Goal: Task Accomplishment & Management: Complete application form

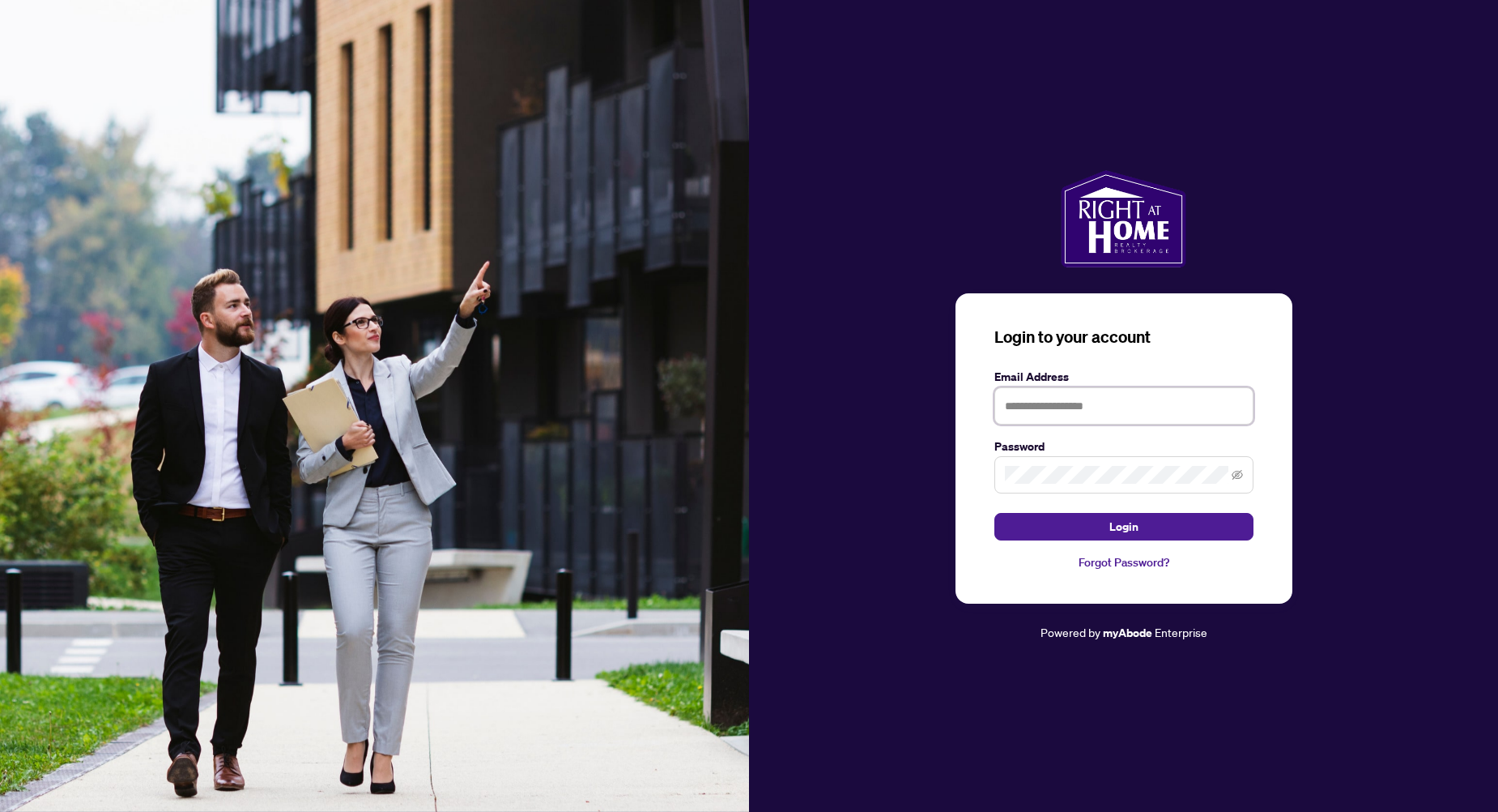
type input "**********"
click at [1236, 472] on icon "eye-invisible" at bounding box center [1237, 475] width 11 height 11
click at [1130, 527] on span "Login" at bounding box center [1124, 526] width 29 height 26
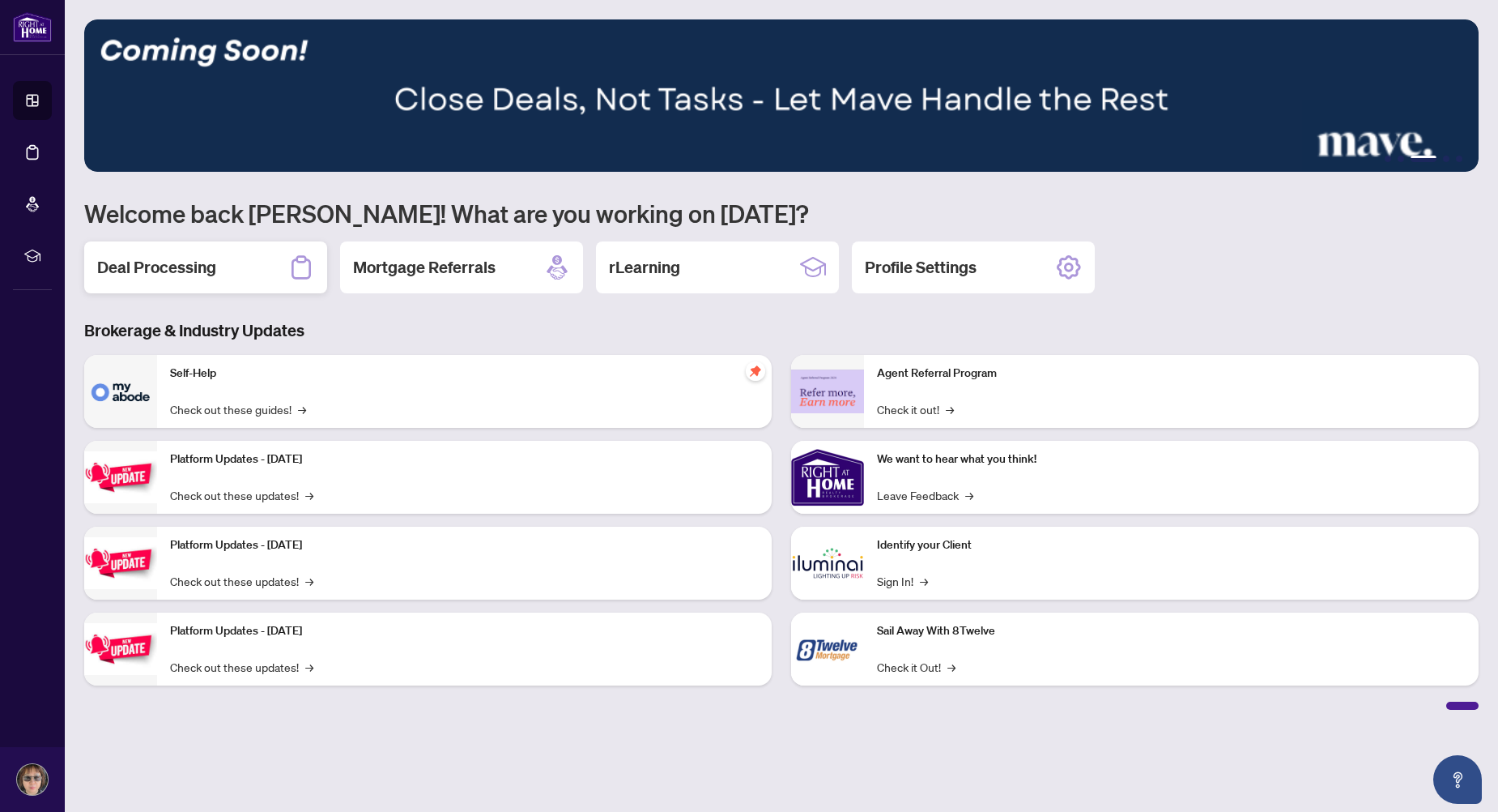
click at [207, 274] on h2 "Deal Processing" at bounding box center [157, 267] width 119 height 23
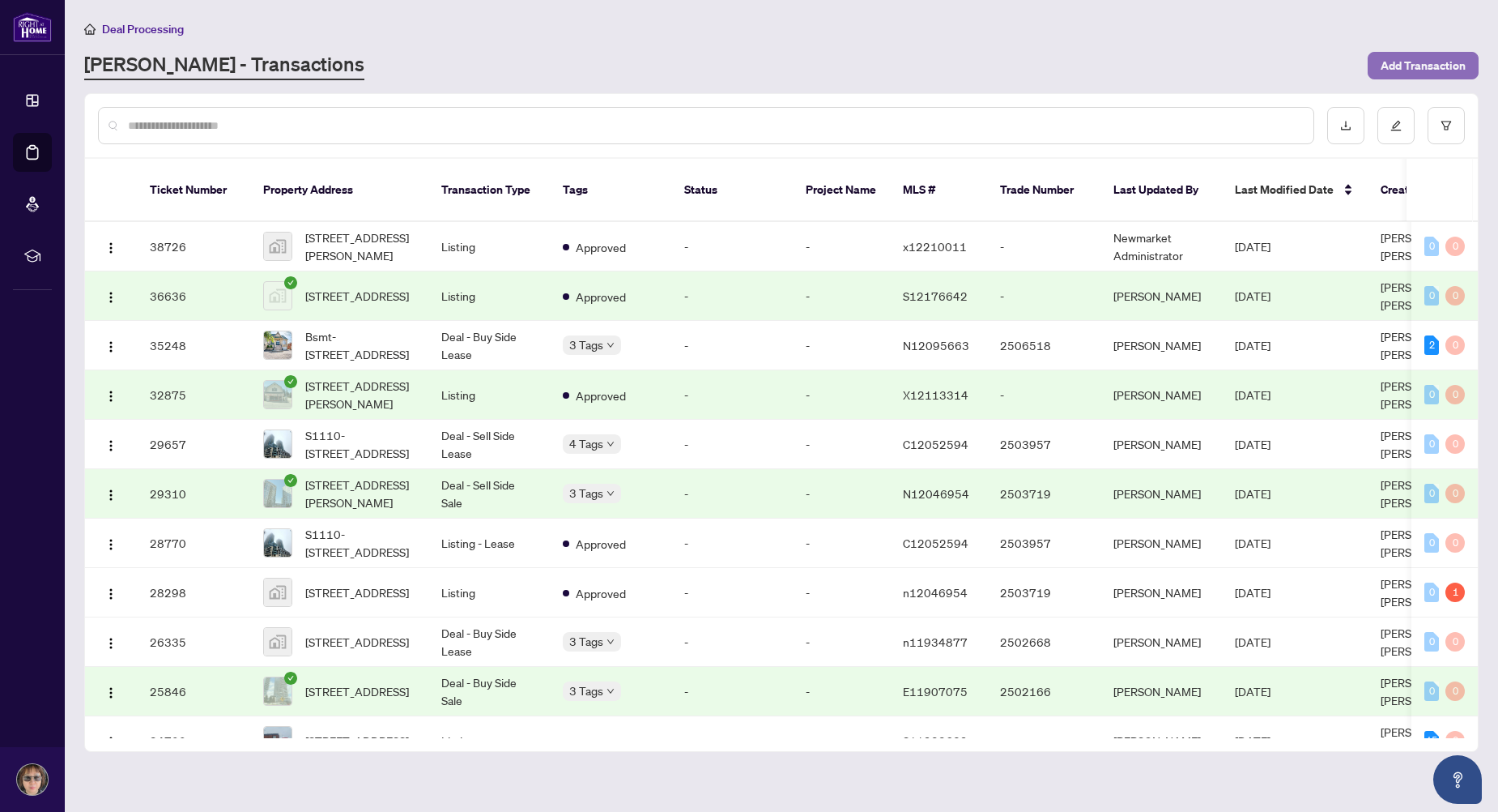
click at [1441, 68] on span "Add Transaction" at bounding box center [1423, 65] width 85 height 26
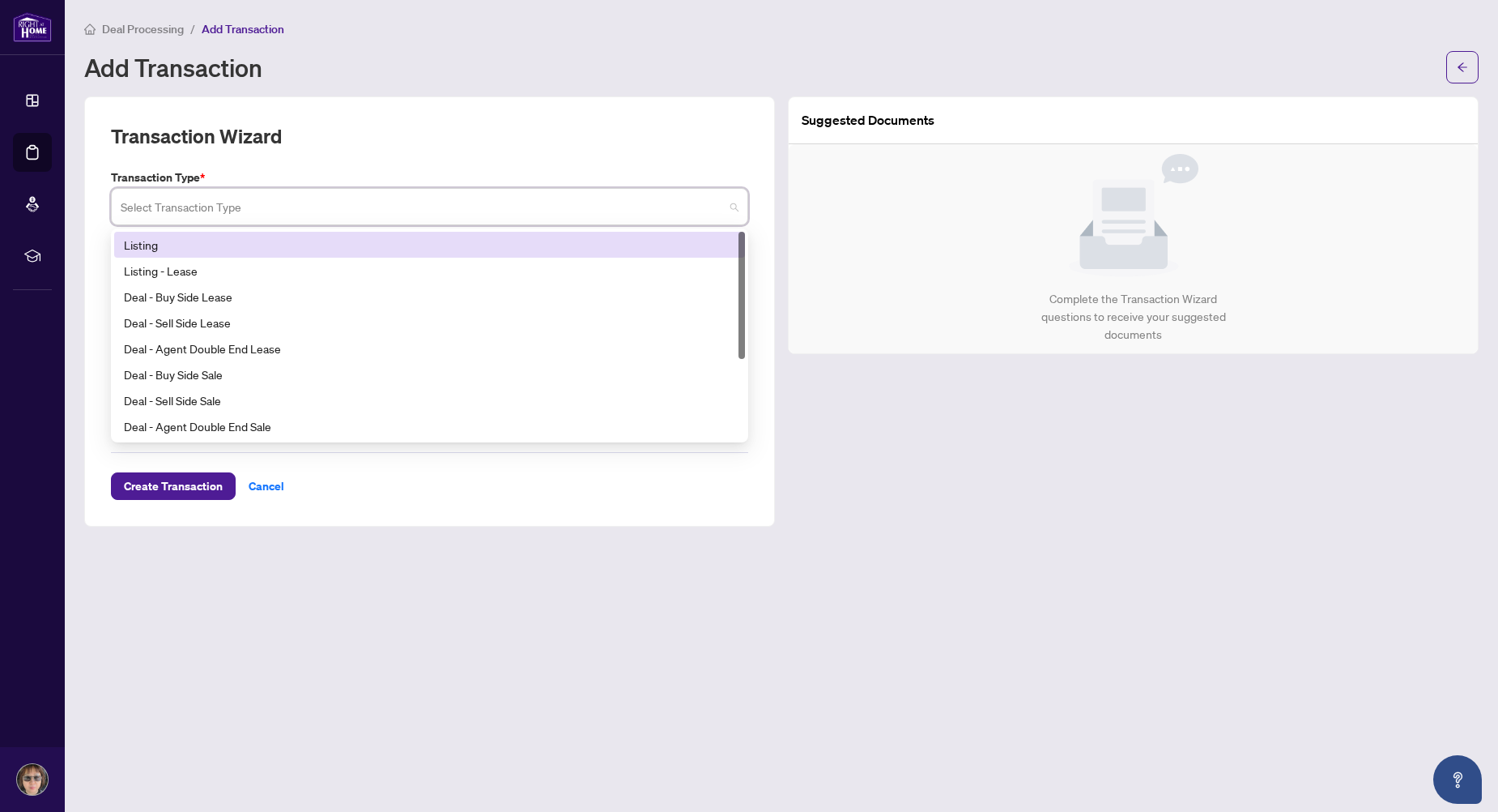
click at [323, 206] on input "search" at bounding box center [422, 209] width 604 height 36
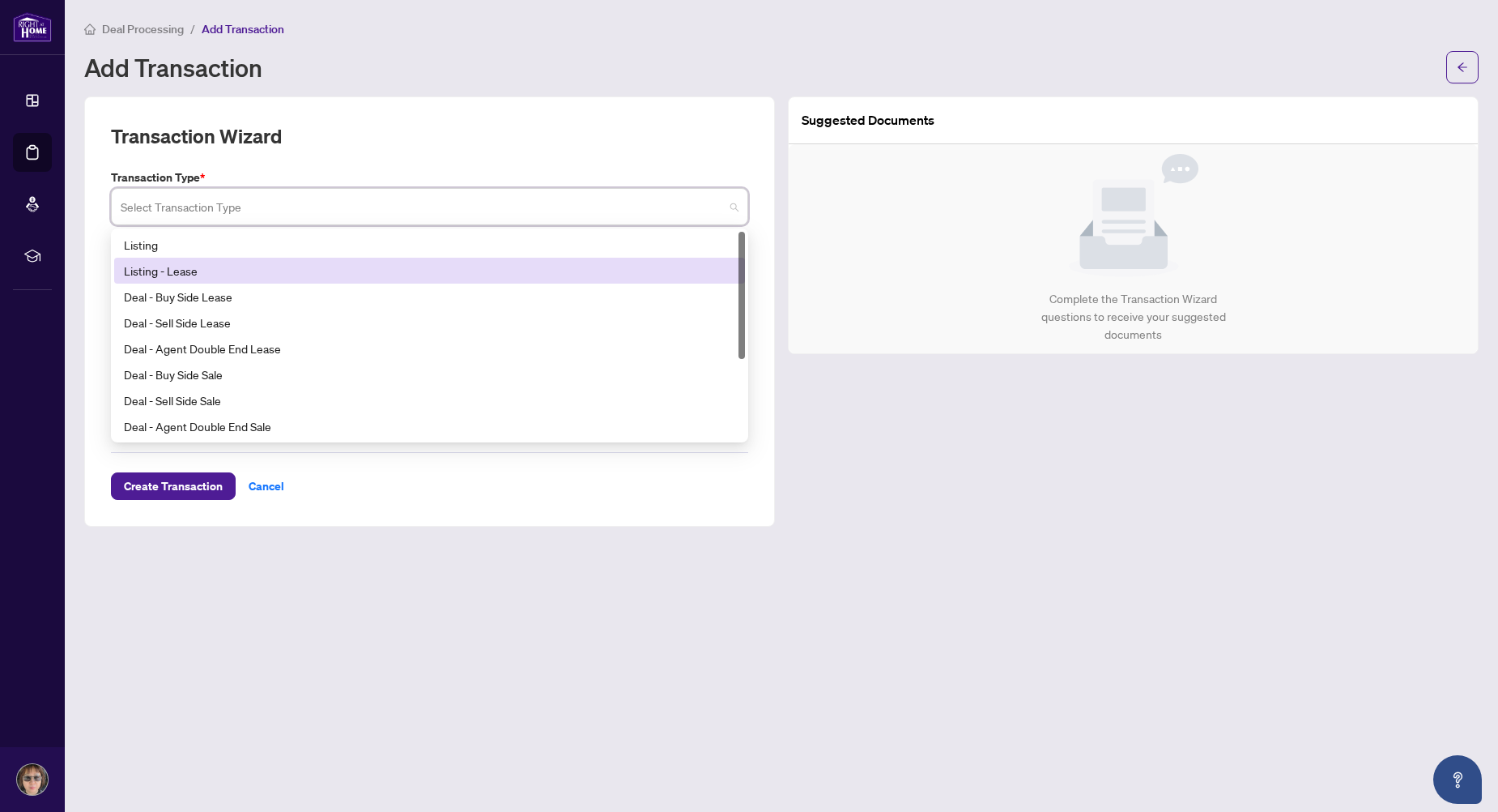
click at [270, 270] on div "Listing - Lease" at bounding box center [429, 270] width 611 height 18
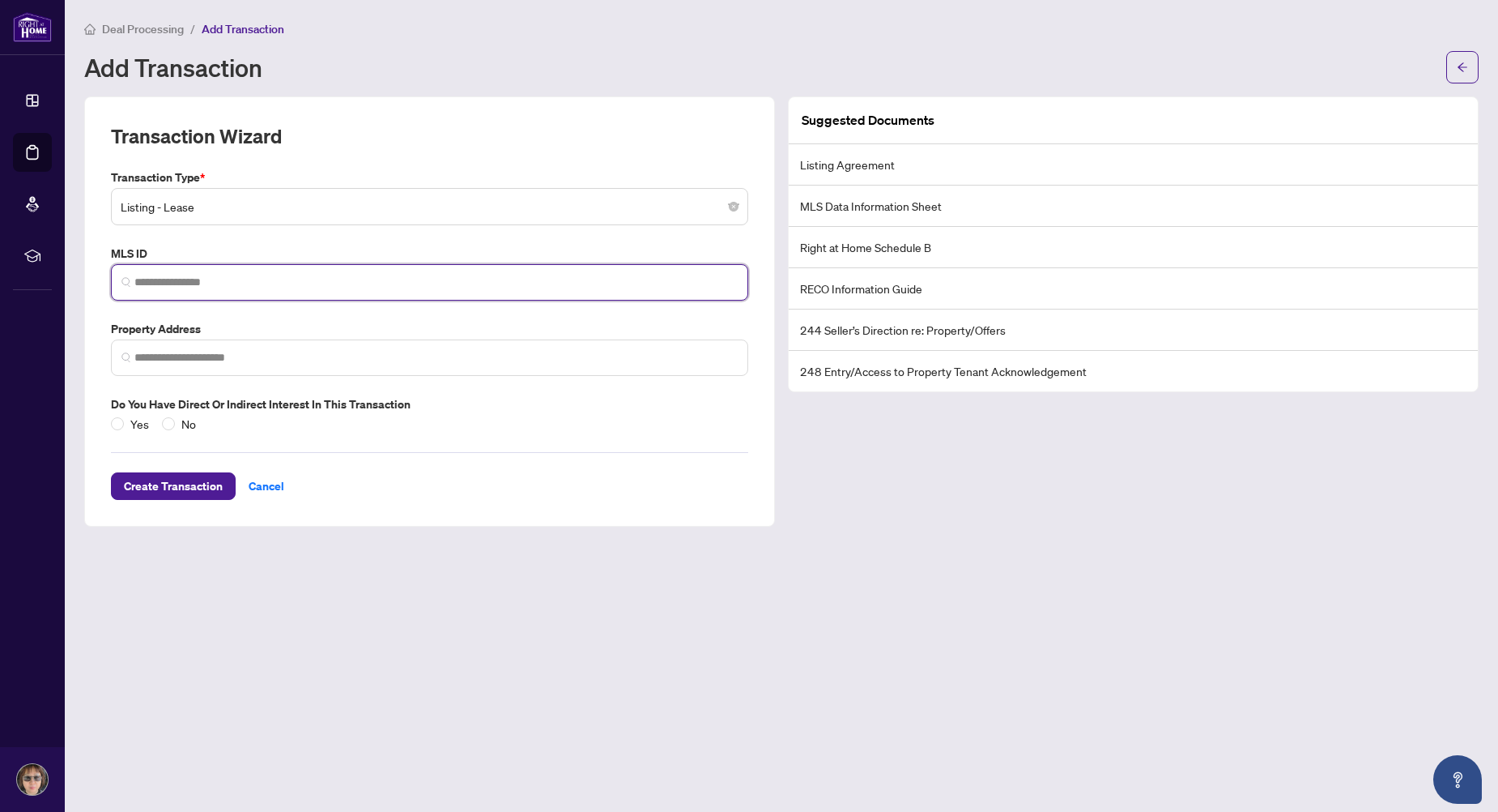
click at [263, 286] on input "search" at bounding box center [436, 282] width 604 height 17
type input "*********"
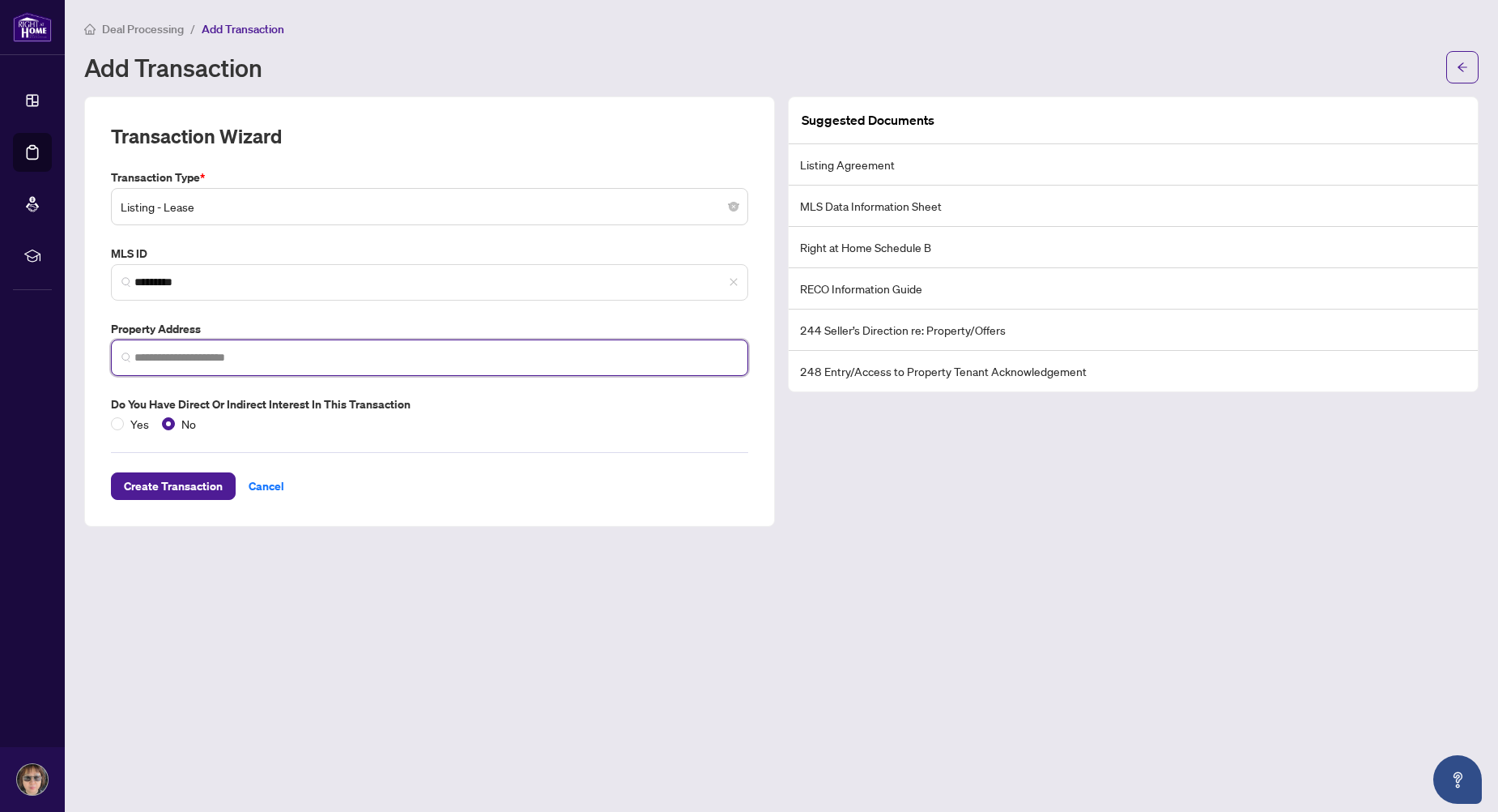
click at [156, 360] on input "search" at bounding box center [436, 357] width 604 height 17
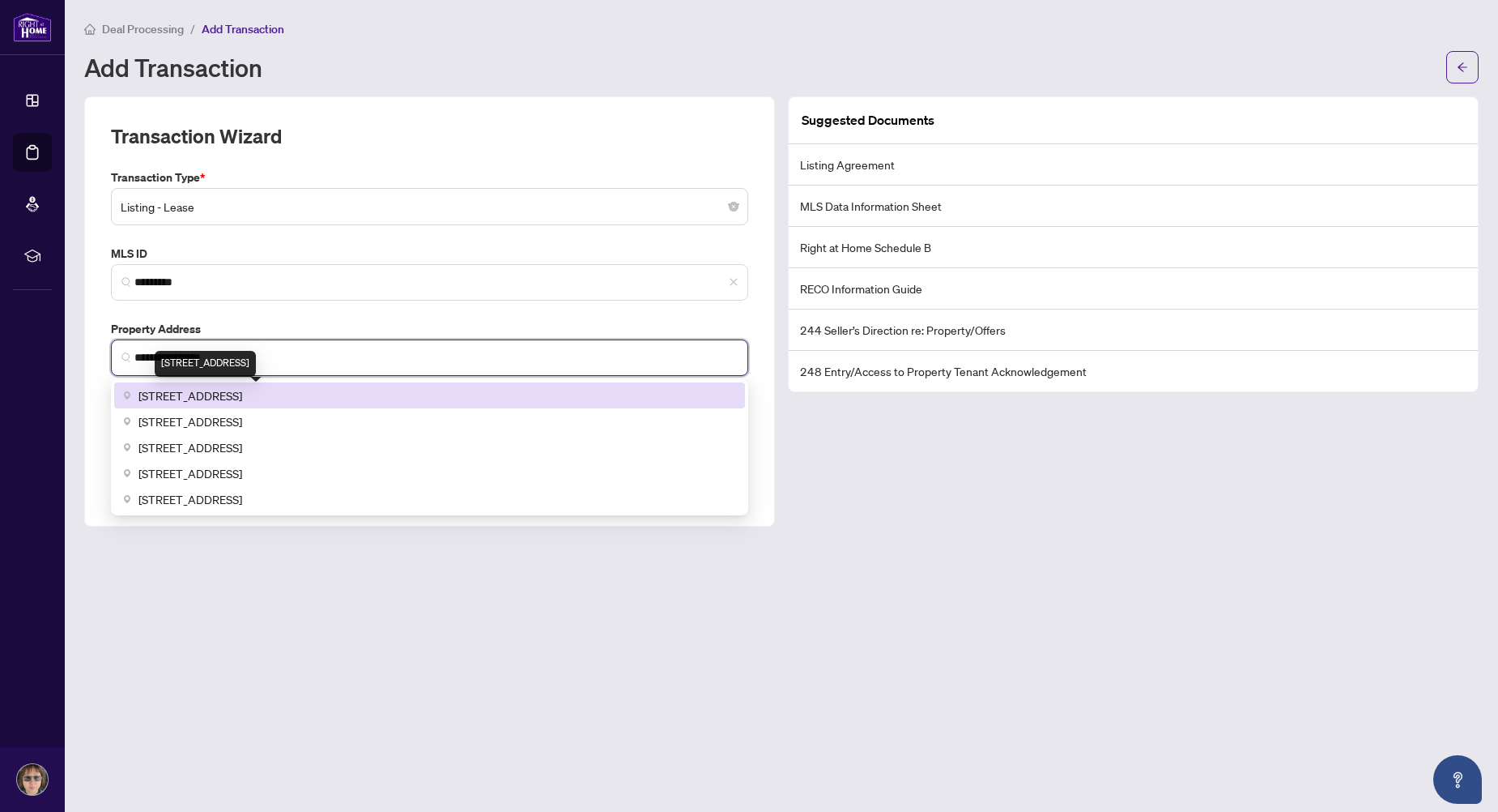
click at [238, 396] on span "[STREET_ADDRESS]" at bounding box center [190, 395] width 103 height 18
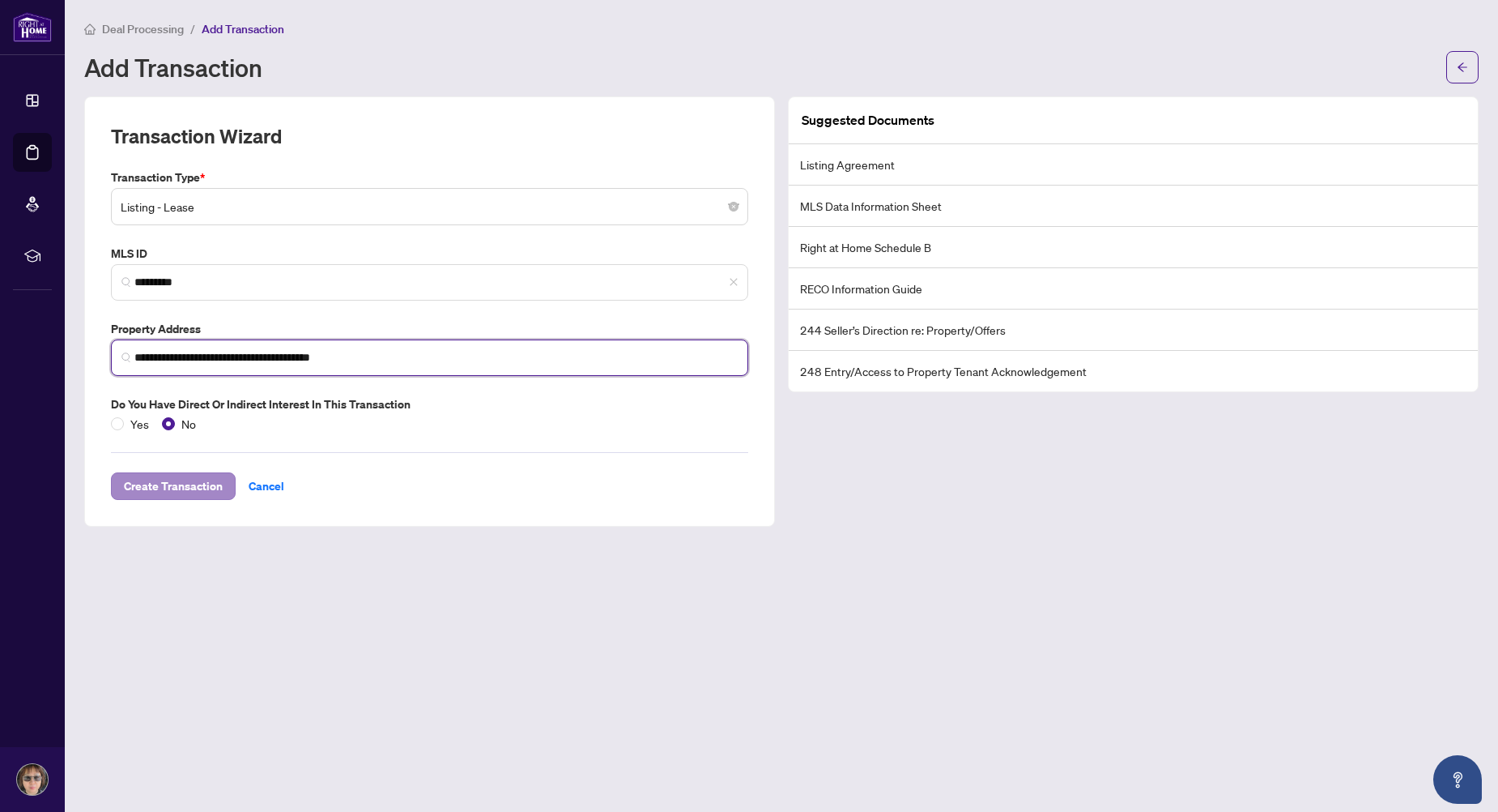
type input "**********"
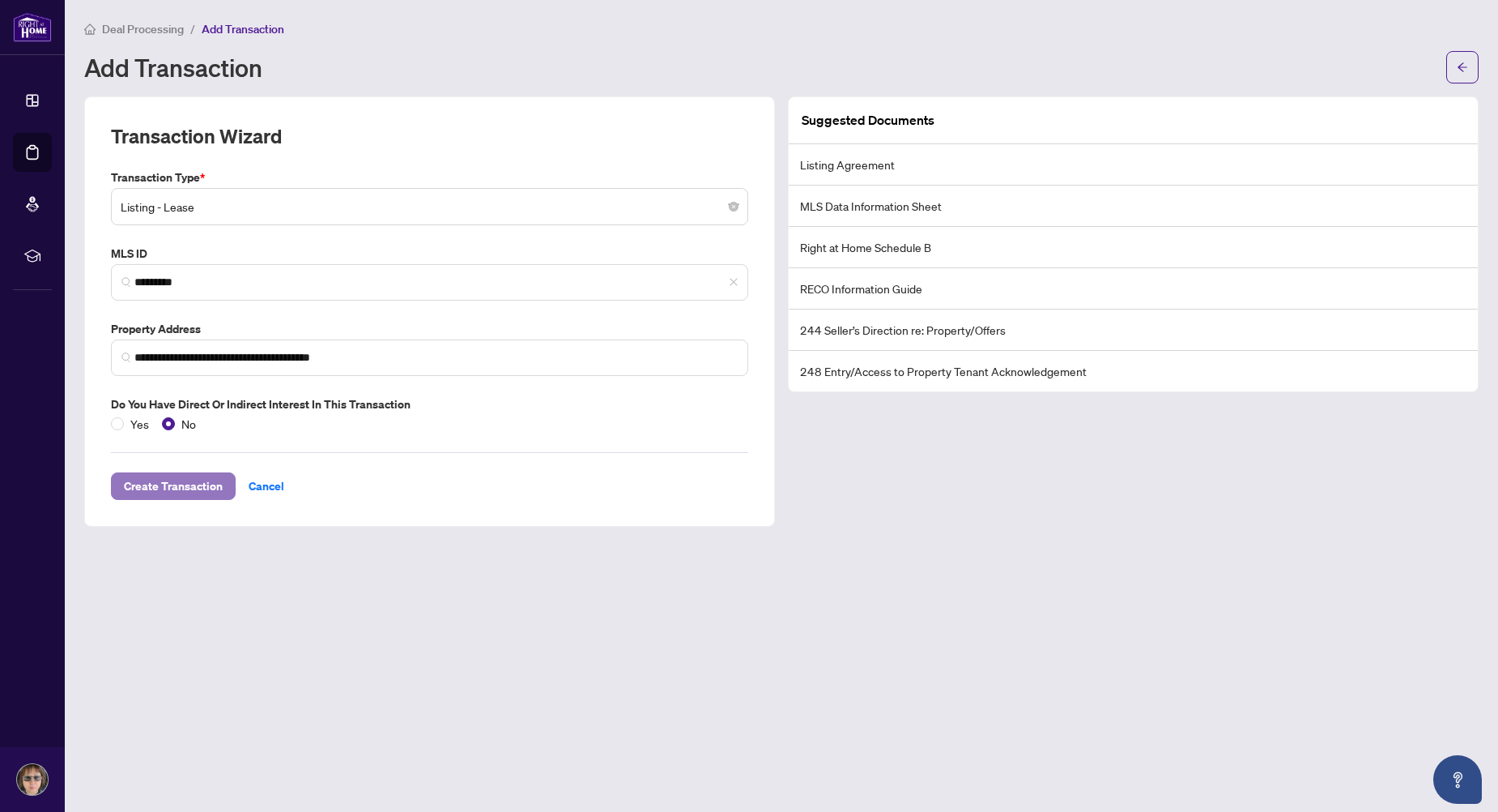
click at [188, 483] on span "Create Transaction" at bounding box center [173, 485] width 99 height 26
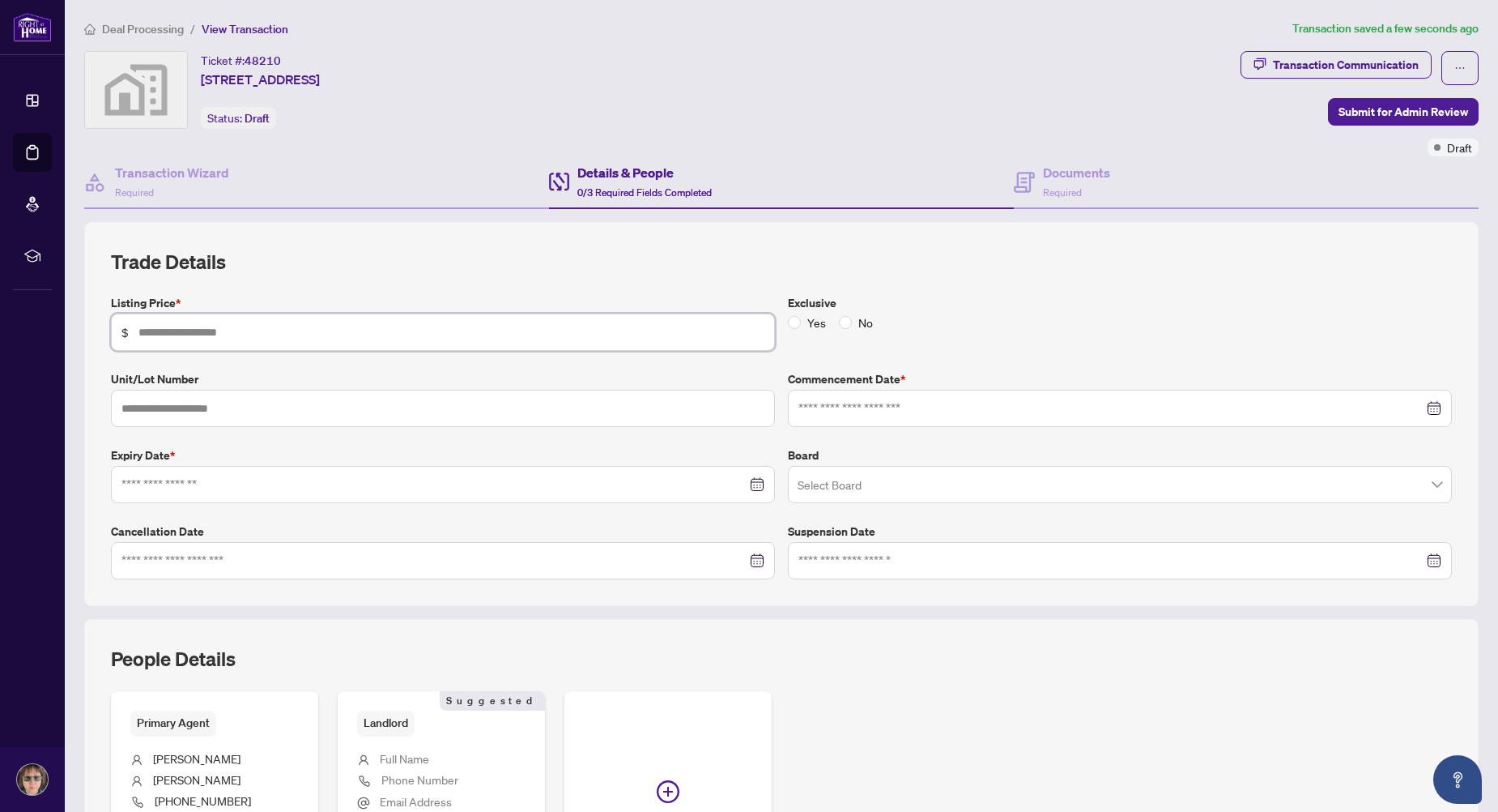
click at [154, 334] on input "text" at bounding box center [451, 332] width 626 height 18
type input "*****"
click at [179, 485] on input at bounding box center [434, 484] width 625 height 18
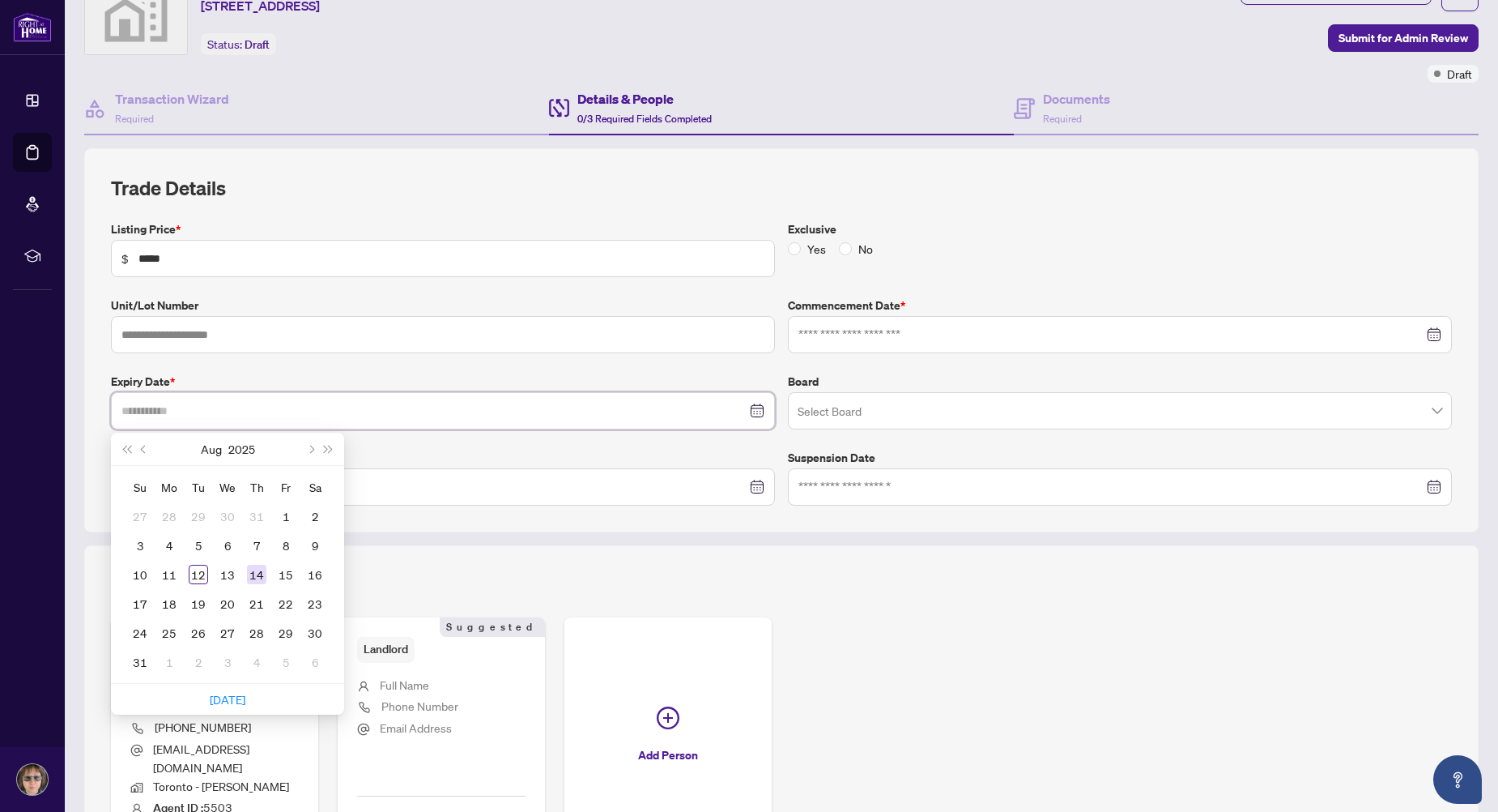
scroll to position [81, 0]
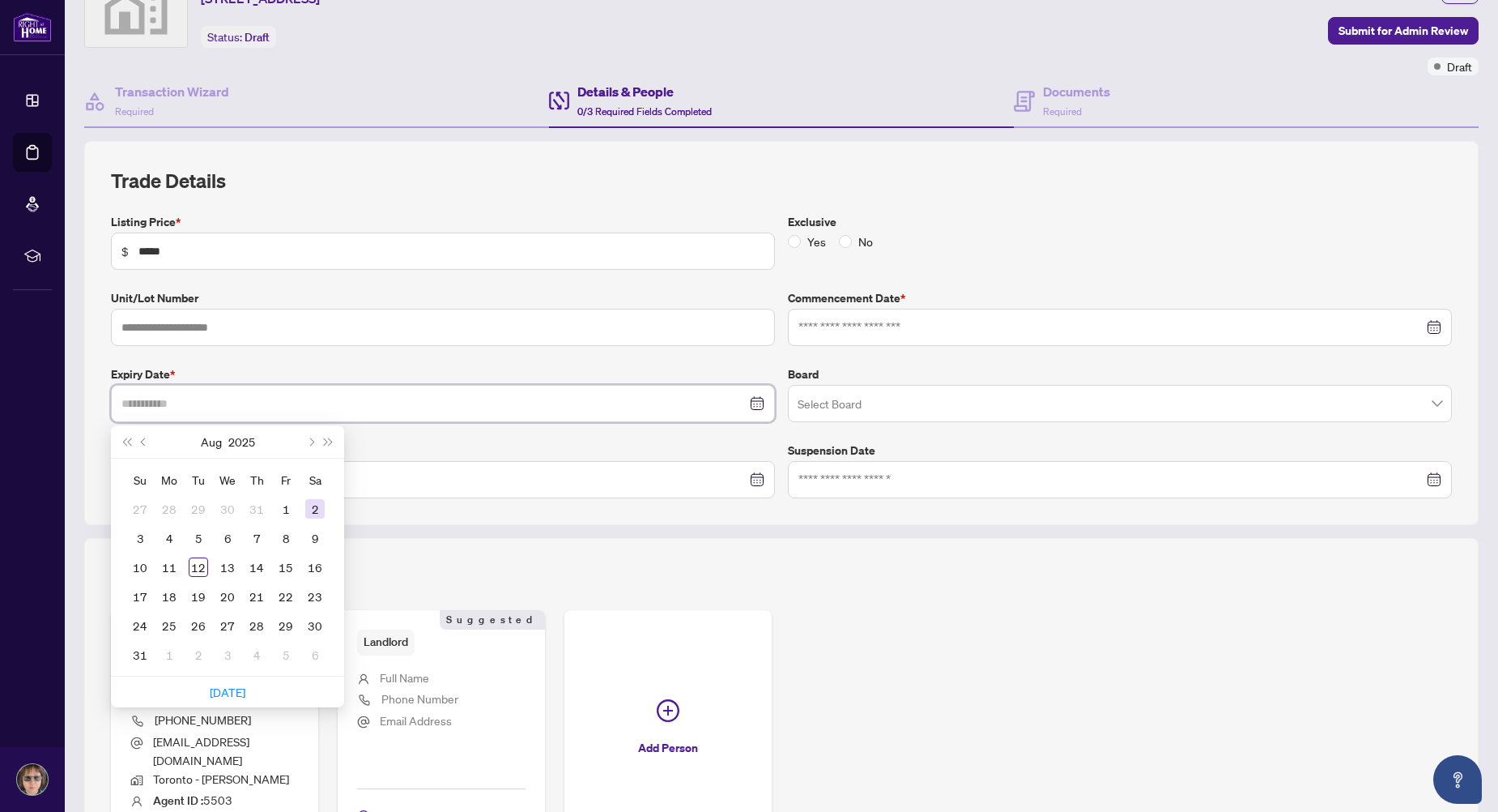
type input "**********"
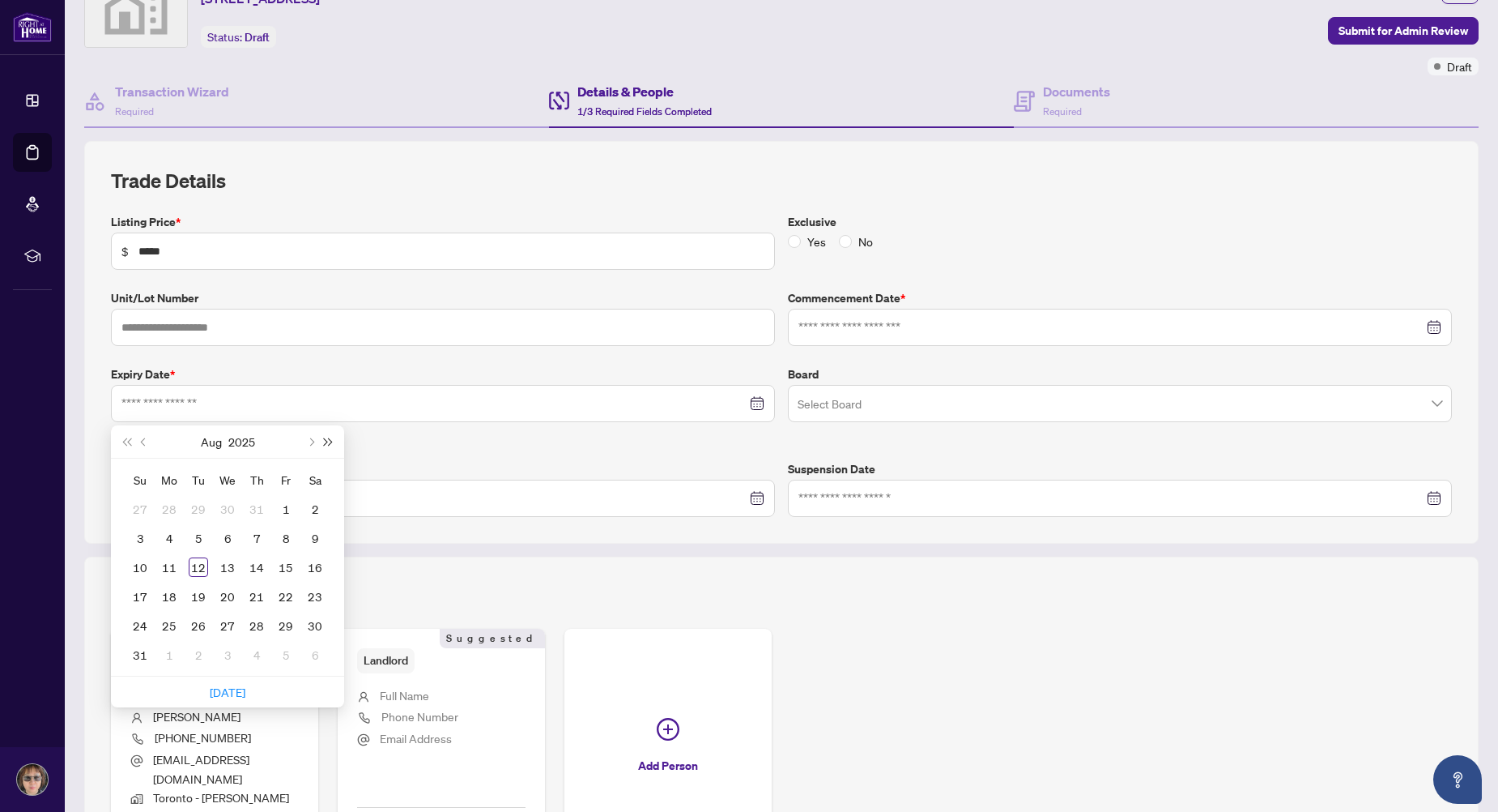
click at [325, 445] on button "Next year (Control + right)" at bounding box center [329, 442] width 18 height 32
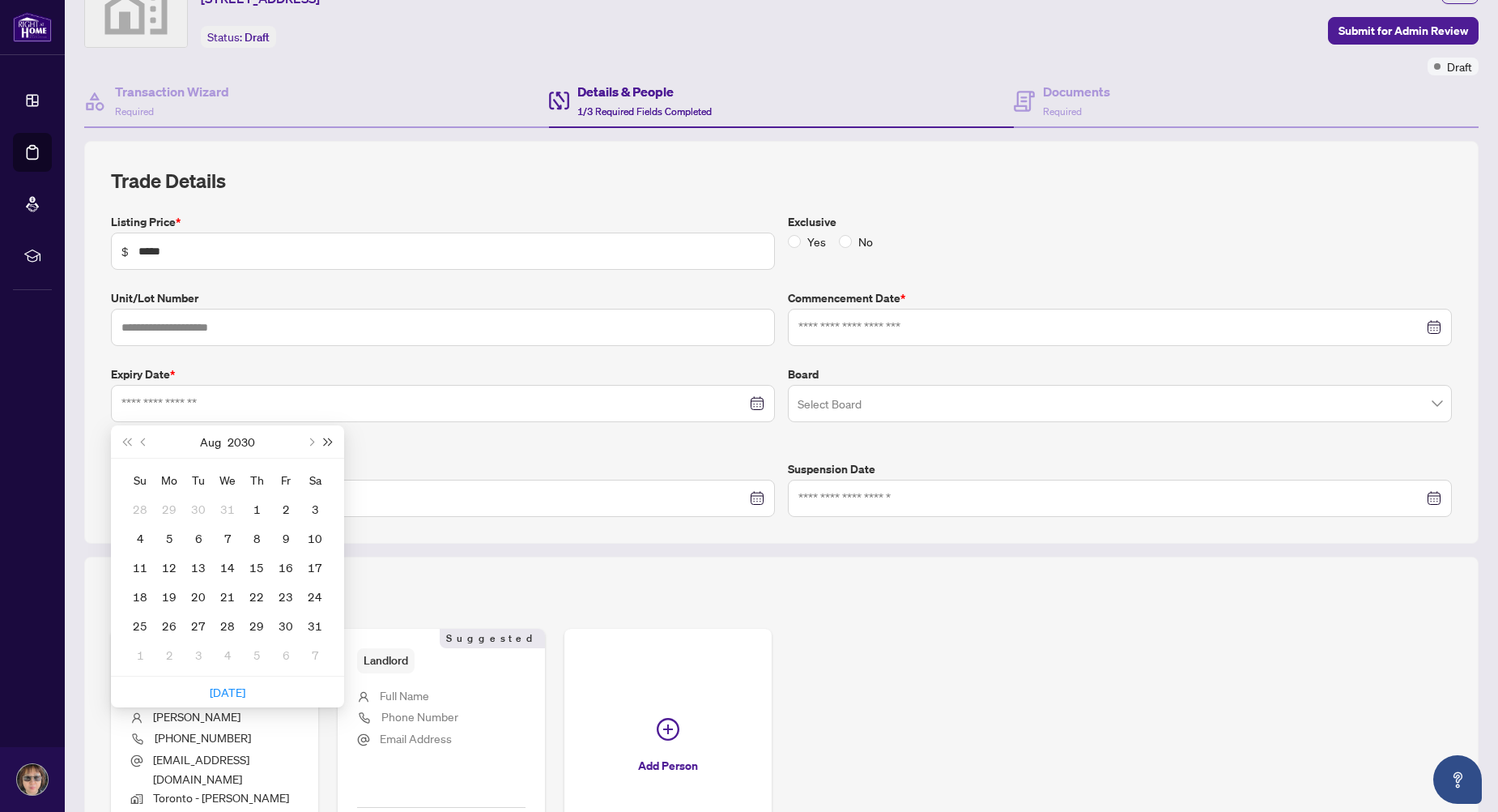
click at [325, 445] on button "Next year (Control + right)" at bounding box center [329, 442] width 18 height 32
click at [312, 445] on button "Next month (PageDown)" at bounding box center [310, 442] width 18 height 32
click at [120, 442] on button "Last year (Control + left)" at bounding box center [126, 442] width 18 height 32
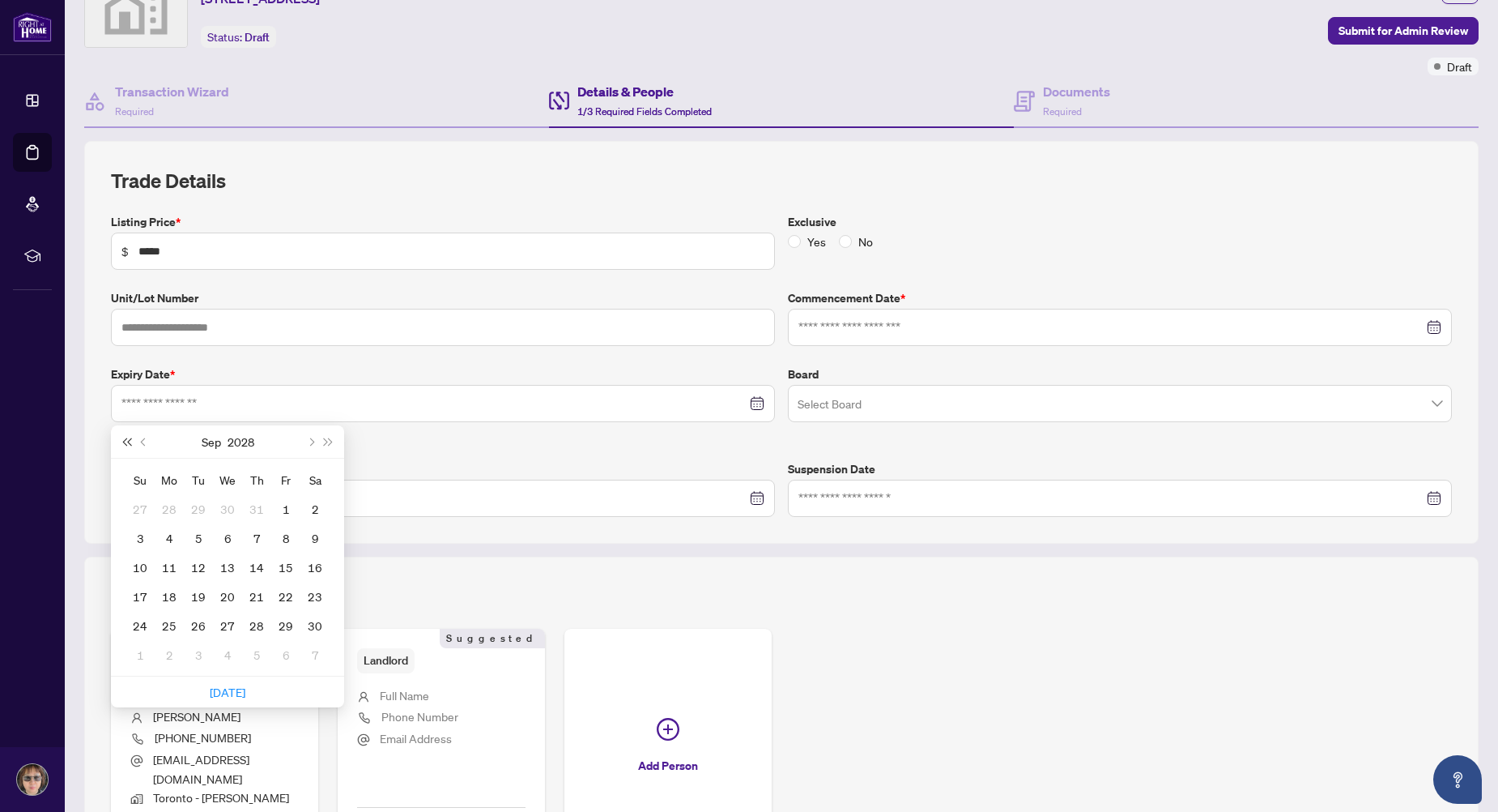
click at [120, 442] on button "Last year (Control + left)" at bounding box center [126, 442] width 18 height 32
click at [309, 442] on span "Next month (PageDown)" at bounding box center [310, 442] width 9 height 9
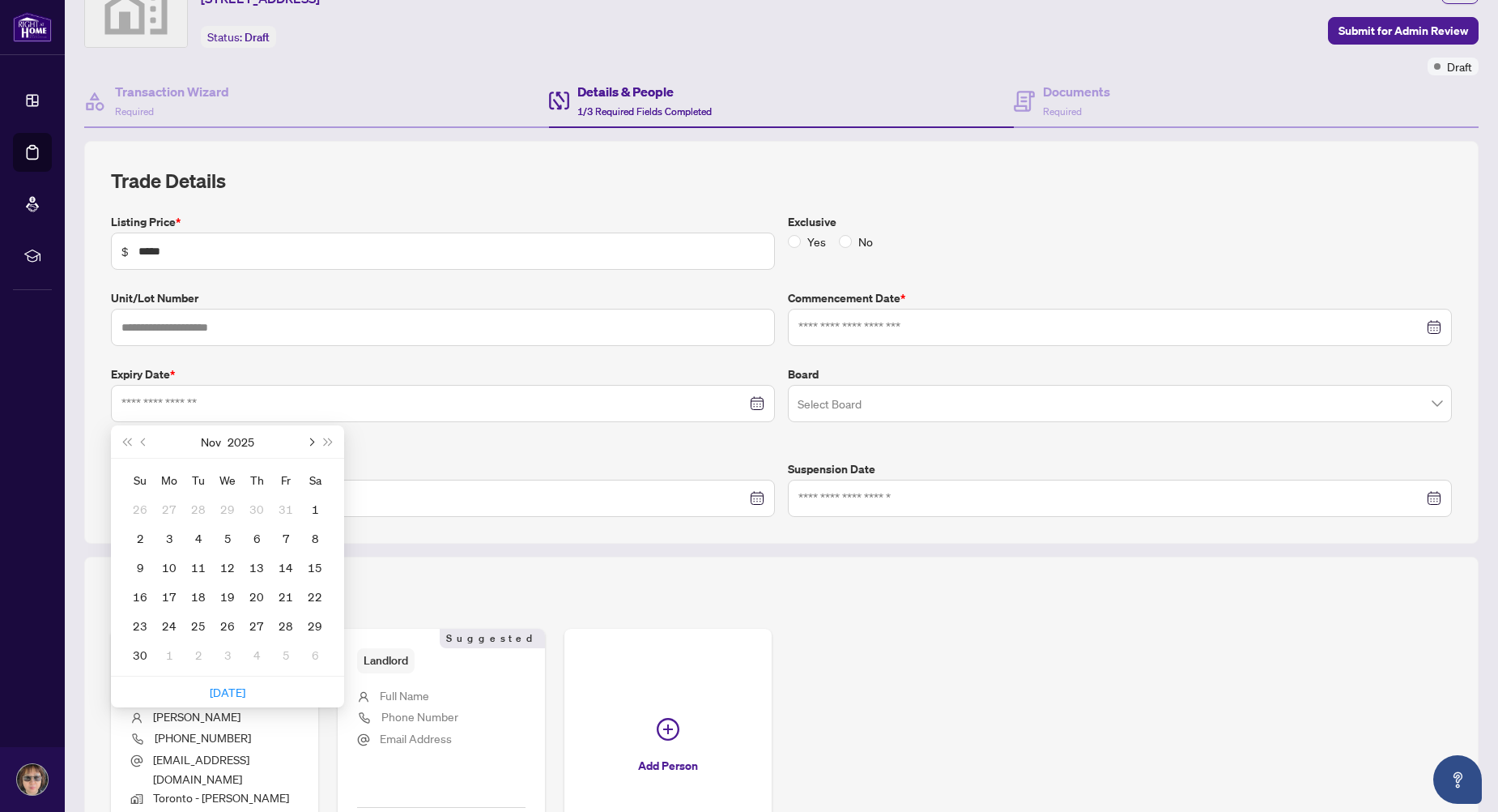
click at [309, 442] on span "Next month (PageDown)" at bounding box center [310, 442] width 9 height 9
type input "**********"
click at [227, 621] on div "31" at bounding box center [227, 625] width 20 height 20
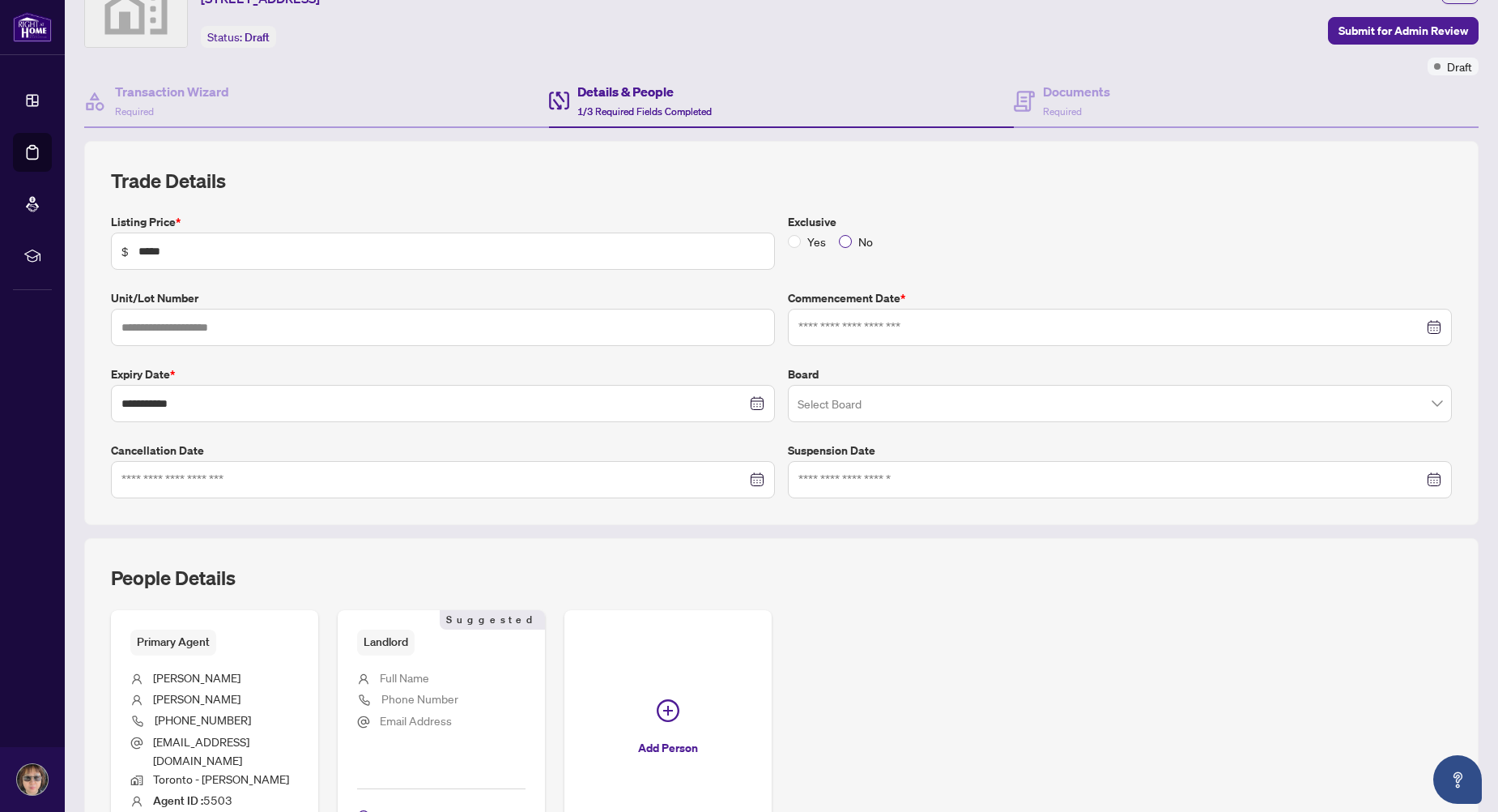
click at [852, 243] on span "No" at bounding box center [865, 241] width 27 height 18
click at [829, 334] on input at bounding box center [1111, 327] width 625 height 18
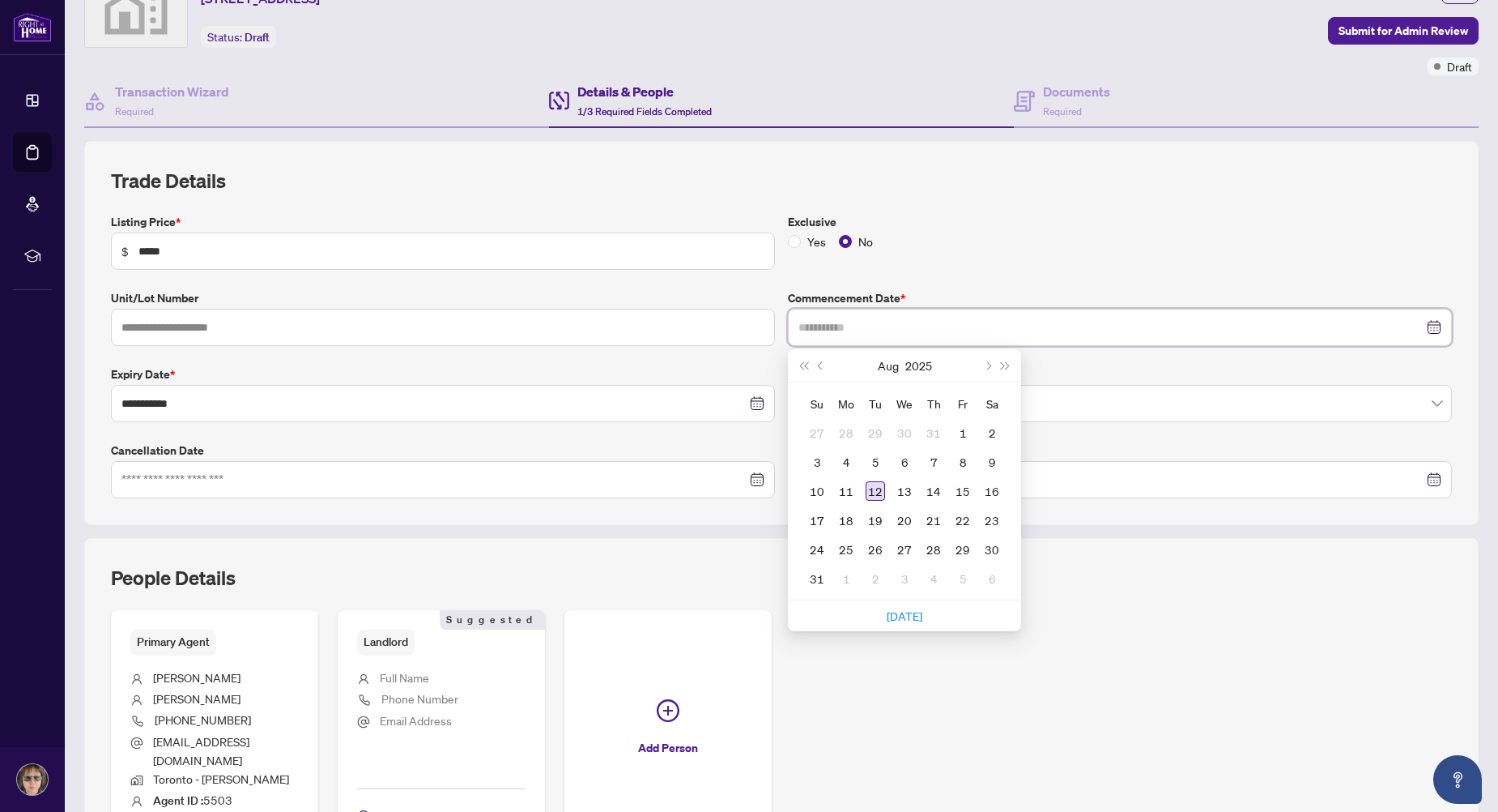
type input "**********"
click at [873, 493] on div "12" at bounding box center [875, 491] width 20 height 20
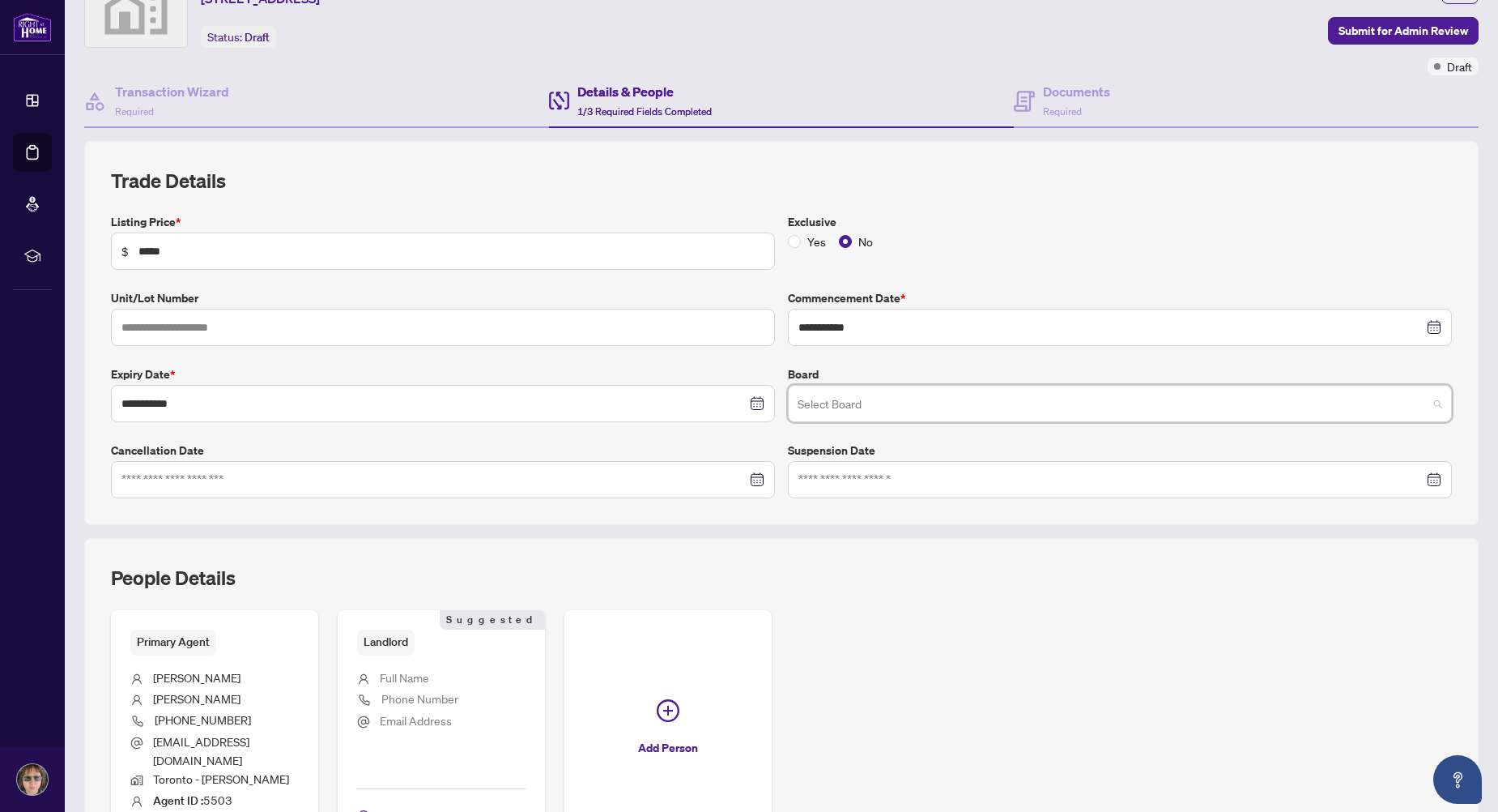
click at [840, 408] on input "search" at bounding box center [1112, 406] width 630 height 36
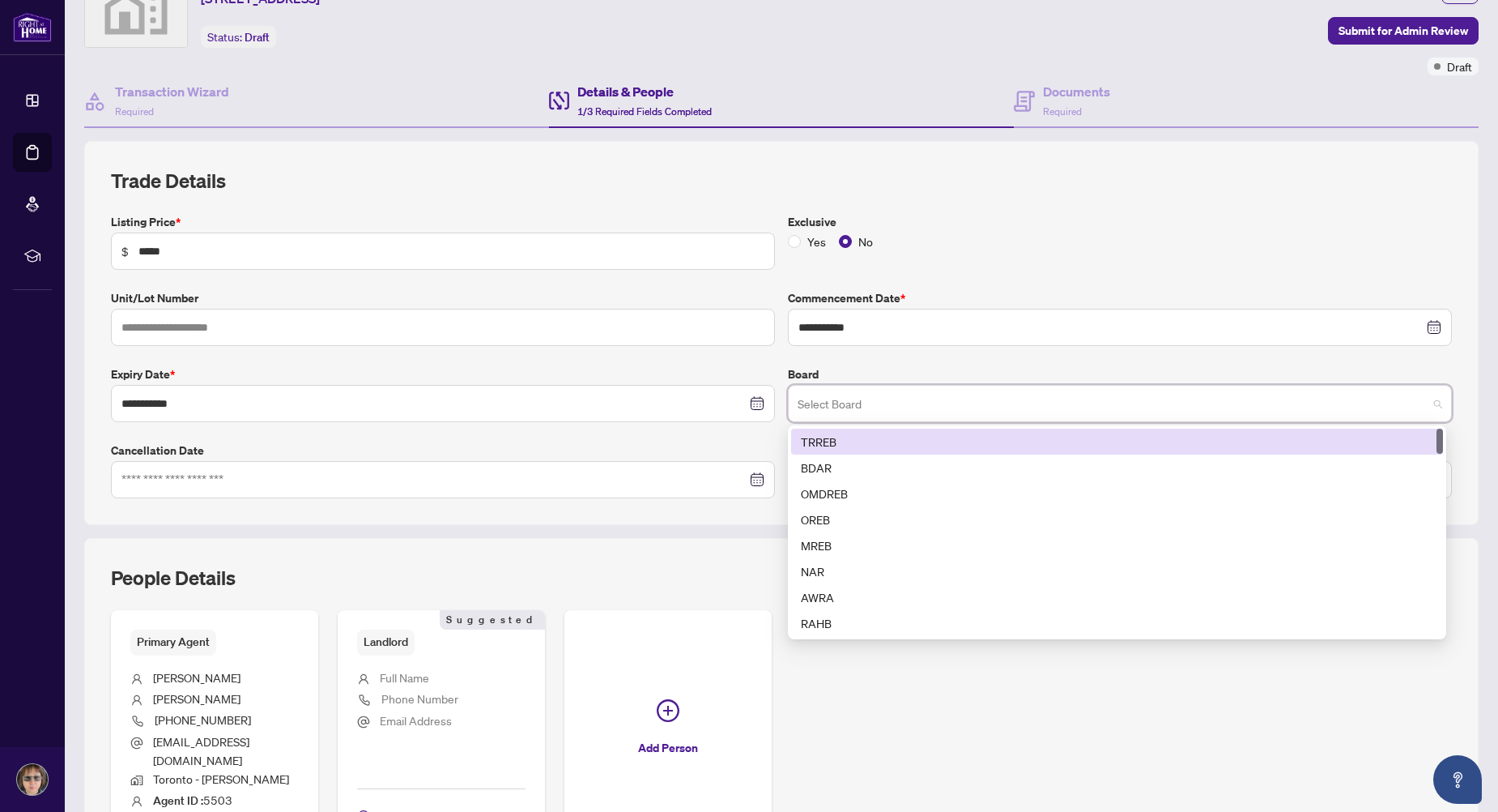
click at [841, 447] on div "TRREB" at bounding box center [1117, 441] width 633 height 18
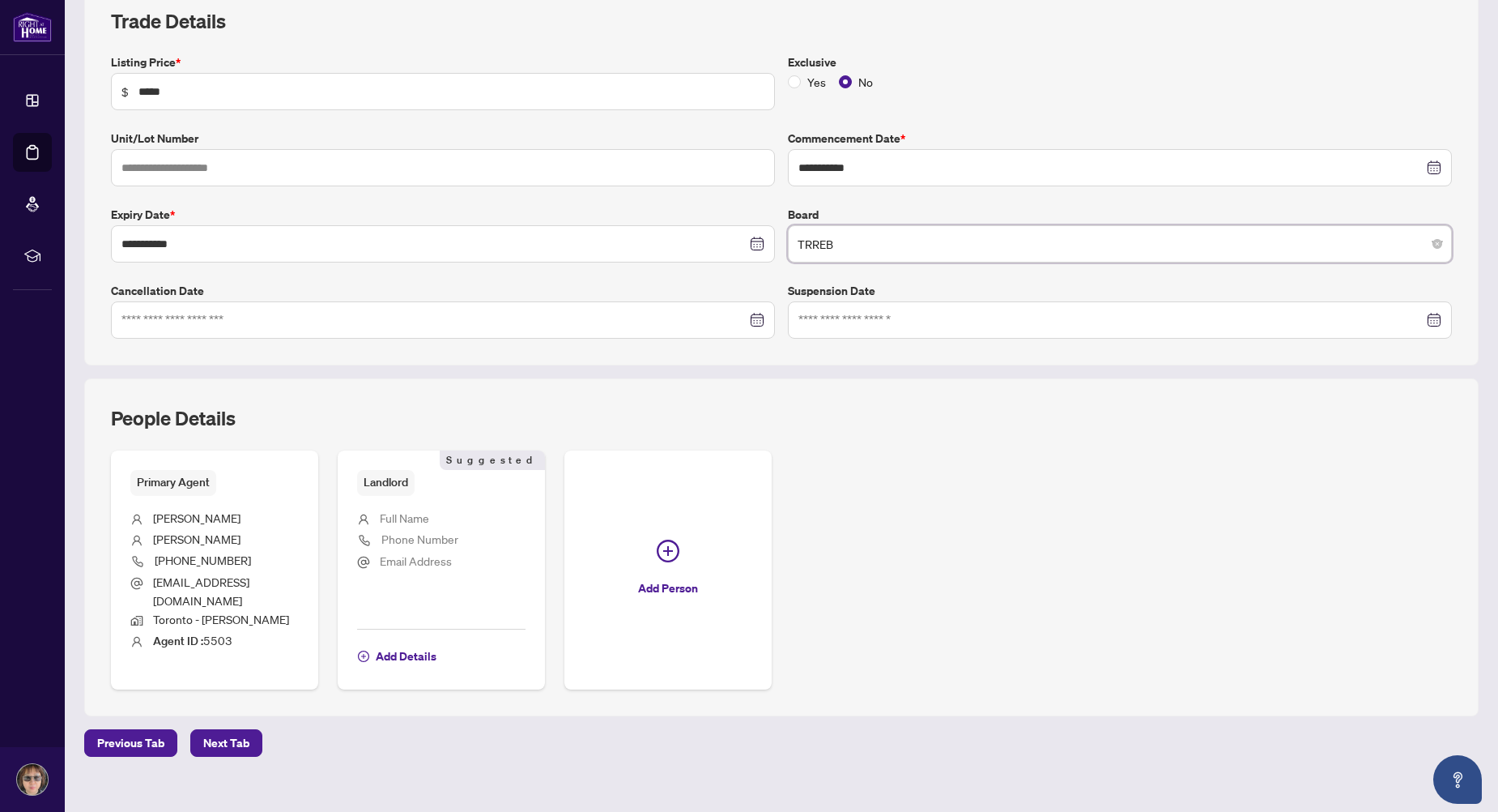
scroll to position [262, 0]
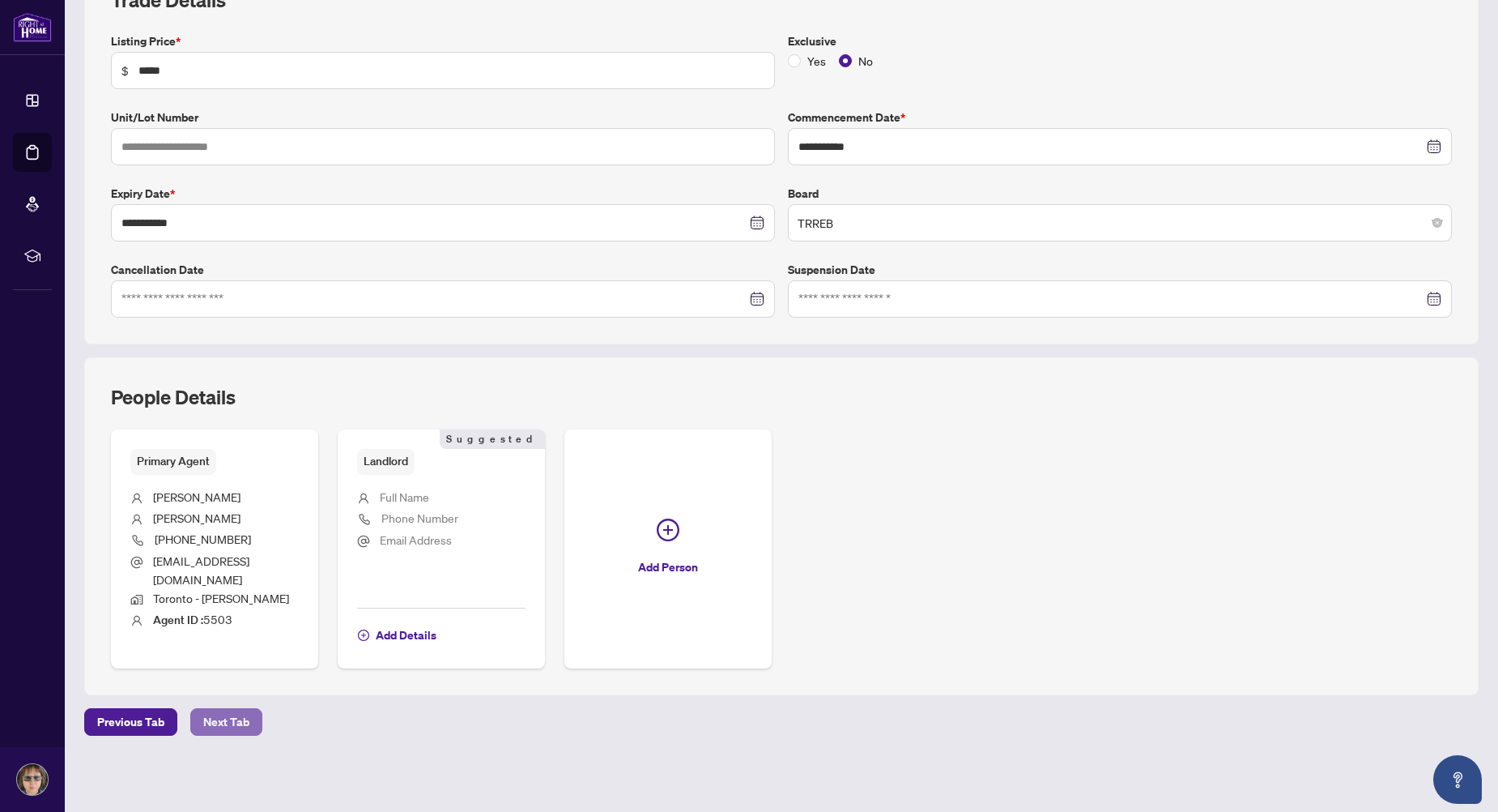
click at [209, 722] on span "Next Tab" at bounding box center [226, 721] width 46 height 26
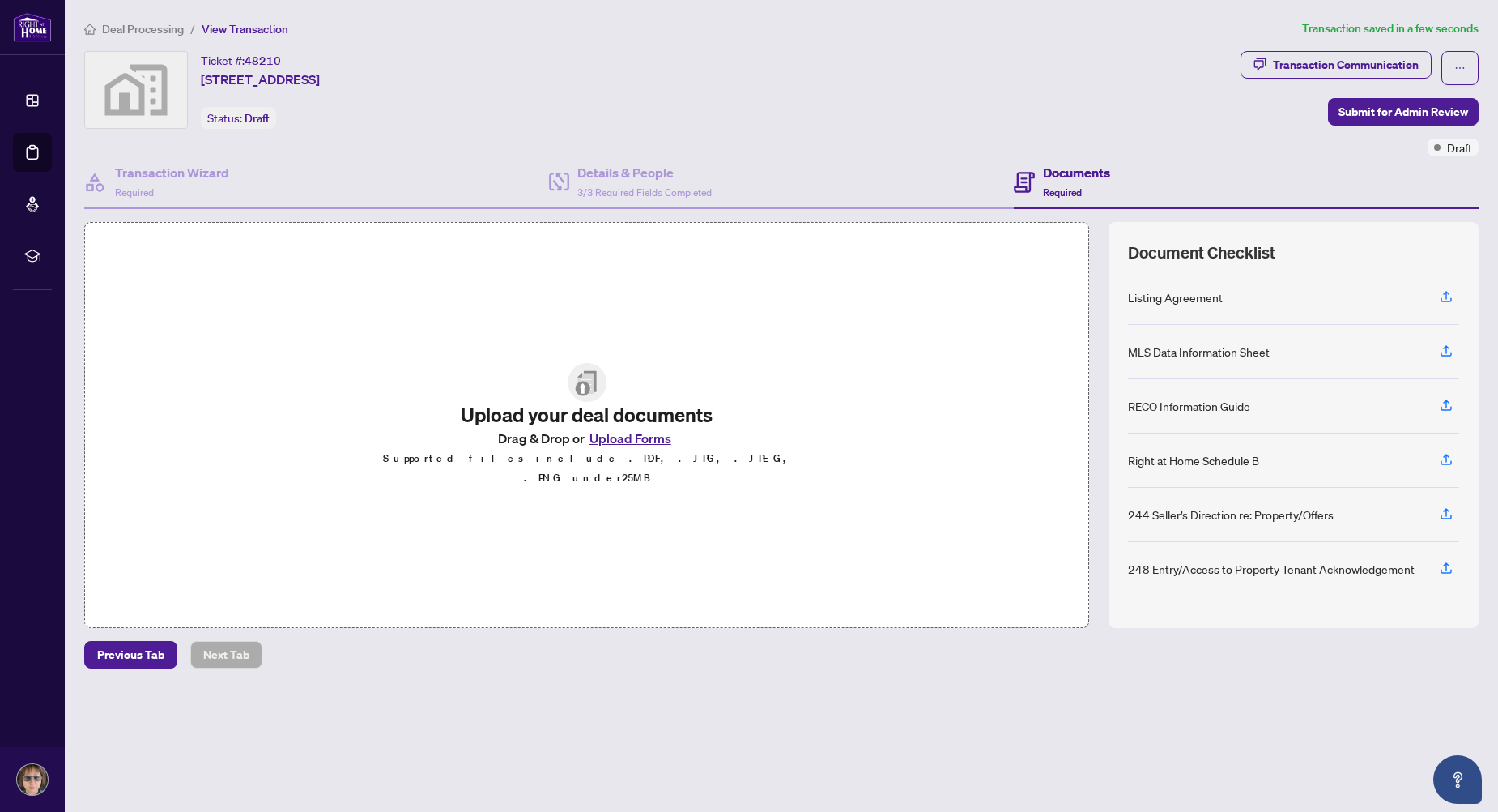
click at [594, 399] on img at bounding box center [587, 382] width 39 height 39
click at [580, 399] on img at bounding box center [587, 382] width 39 height 39
click at [599, 449] on button "Upload Forms" at bounding box center [630, 438] width 92 height 21
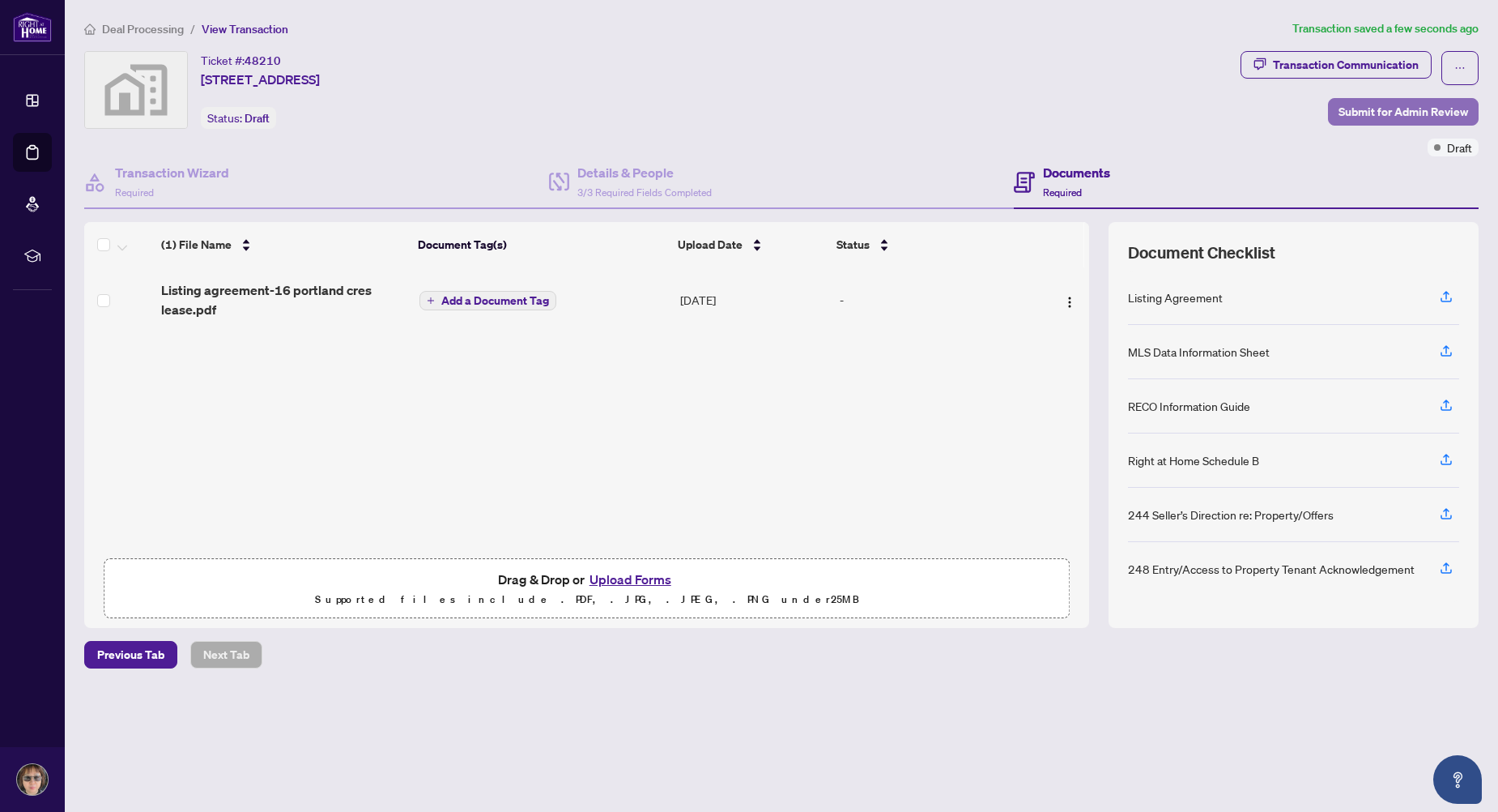
click at [1377, 111] on span "Submit for Admin Review" at bounding box center [1403, 111] width 130 height 26
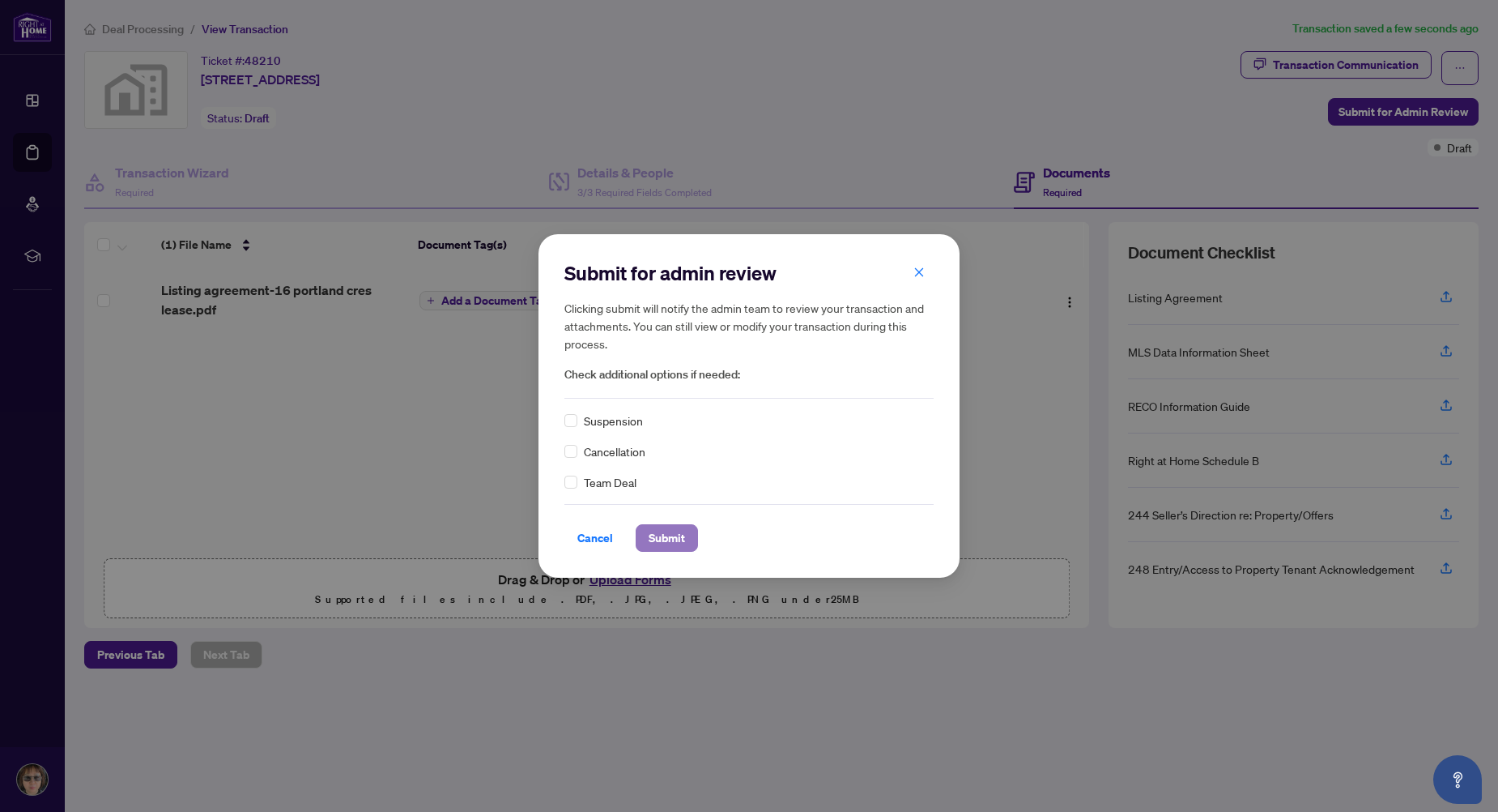
click at [657, 532] on span "Submit" at bounding box center [667, 537] width 36 height 26
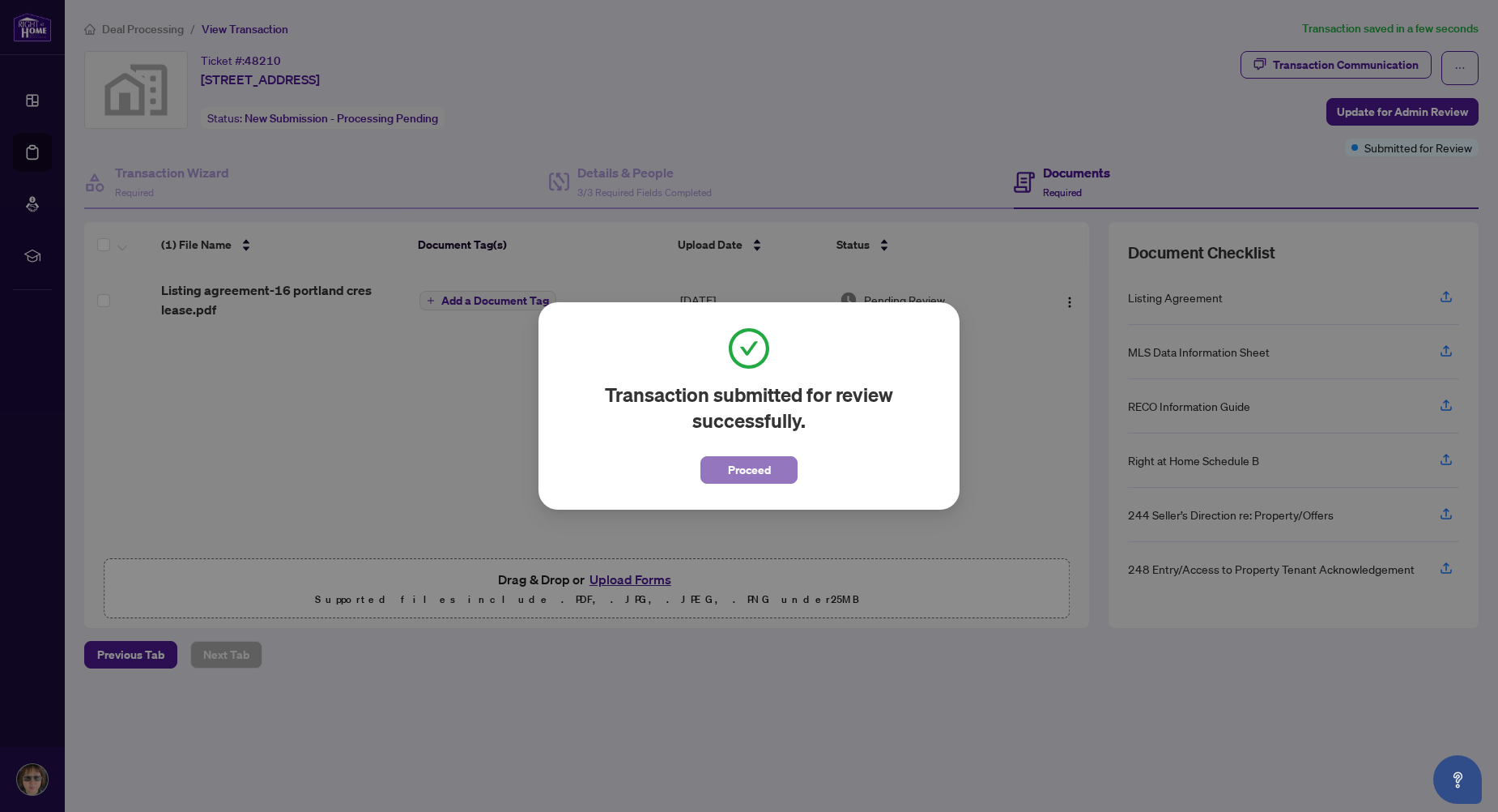
click at [725, 468] on button "Proceed" at bounding box center [749, 469] width 98 height 27
